Goal: Go to known website: Access a specific website the user already knows

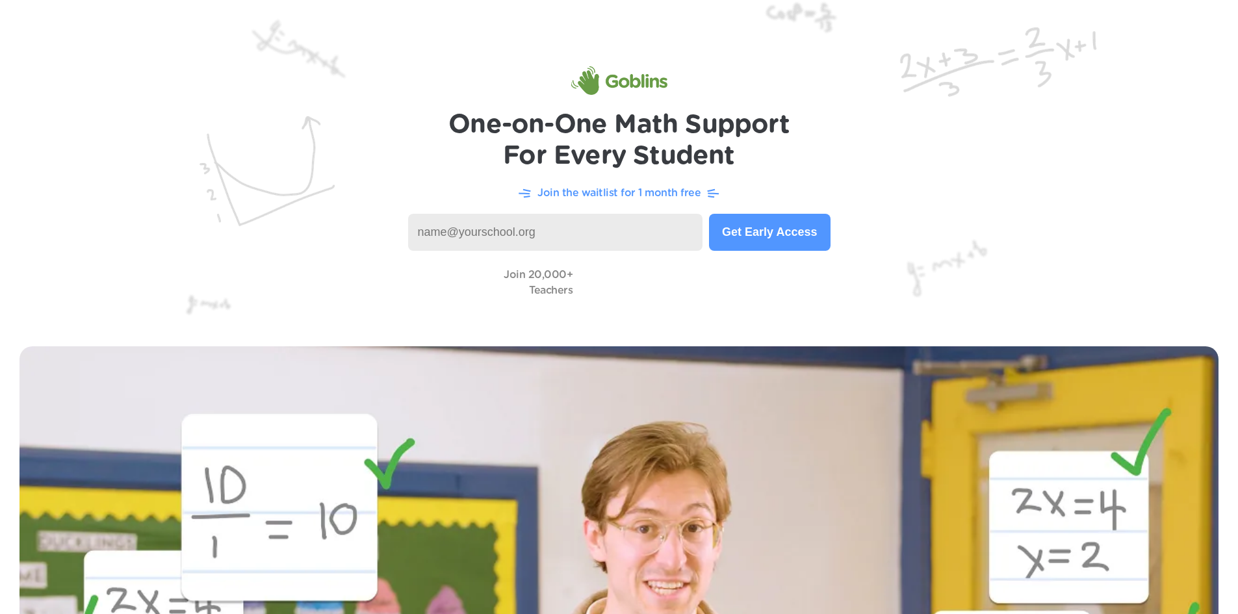
click at [488, 238] on input at bounding box center [555, 232] width 295 height 37
type input "[PERSON_NAME][EMAIL_ADDRESS][PERSON_NAME][DOMAIN_NAME]"
